Goal: Find specific page/section: Find specific page/section

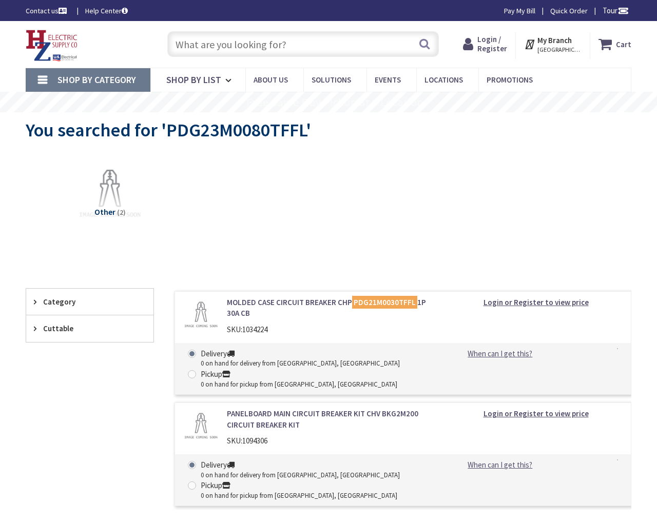
type input "[PERSON_NAME][GEOGRAPHIC_DATA], [GEOGRAPHIC_DATA]"
